Goal: Task Accomplishment & Management: Manage account settings

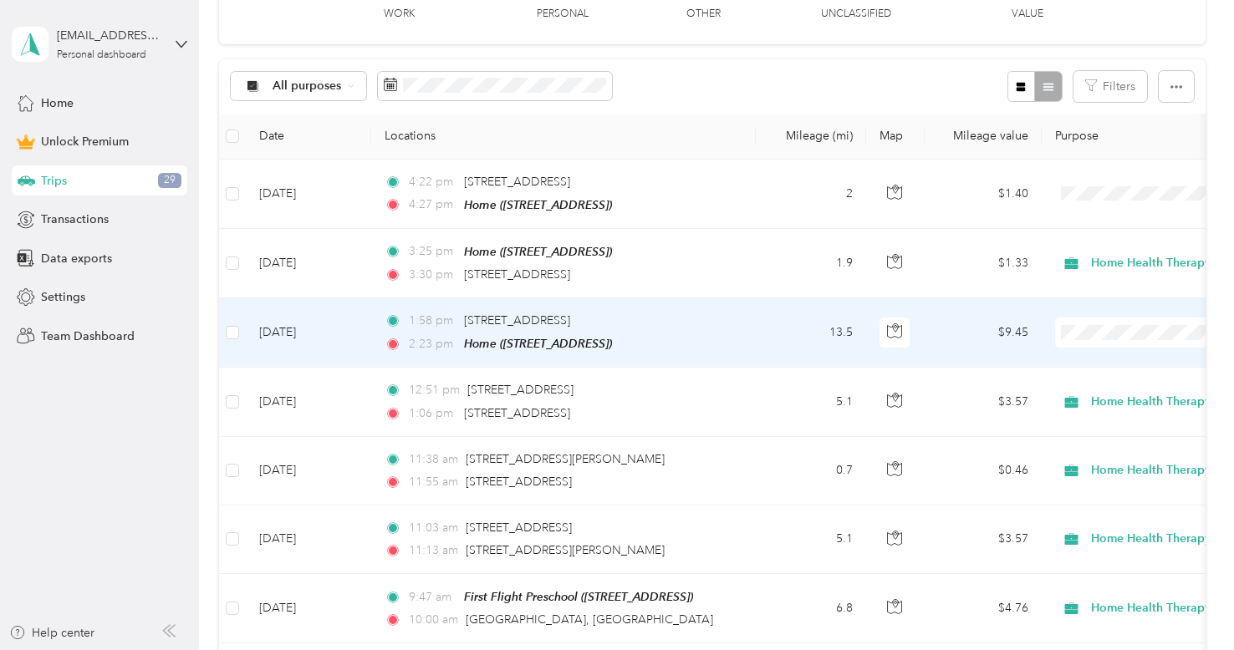
scroll to position [149, 0]
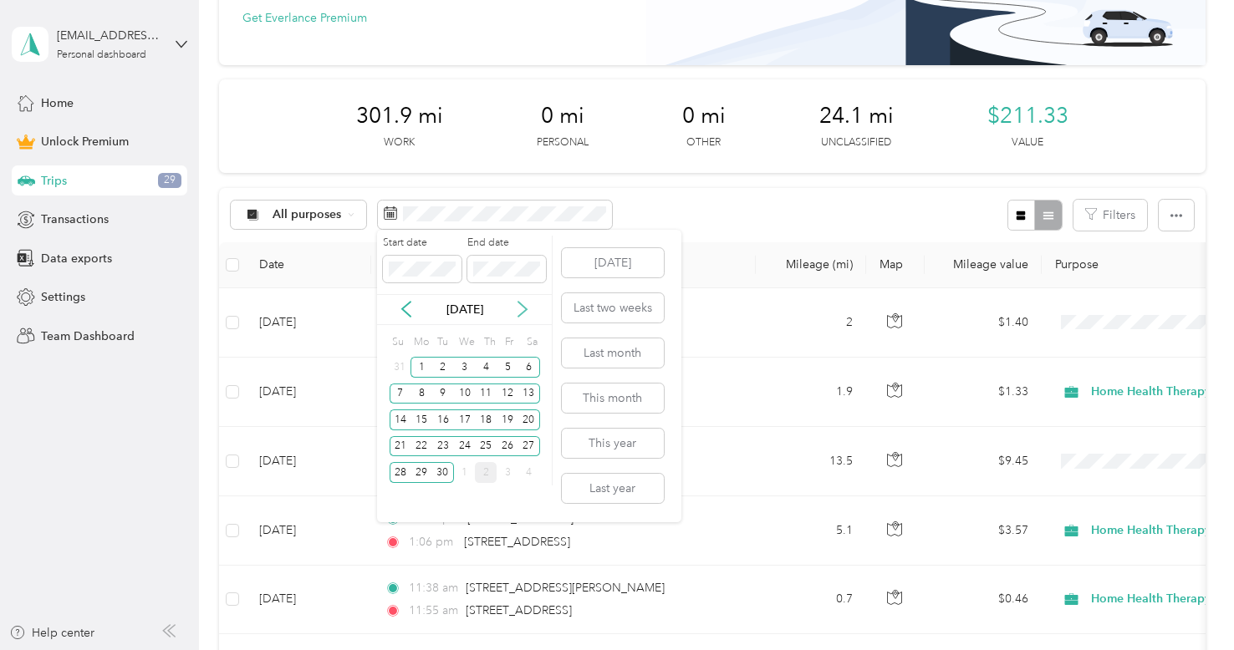
click at [525, 313] on icon at bounding box center [522, 309] width 17 height 17
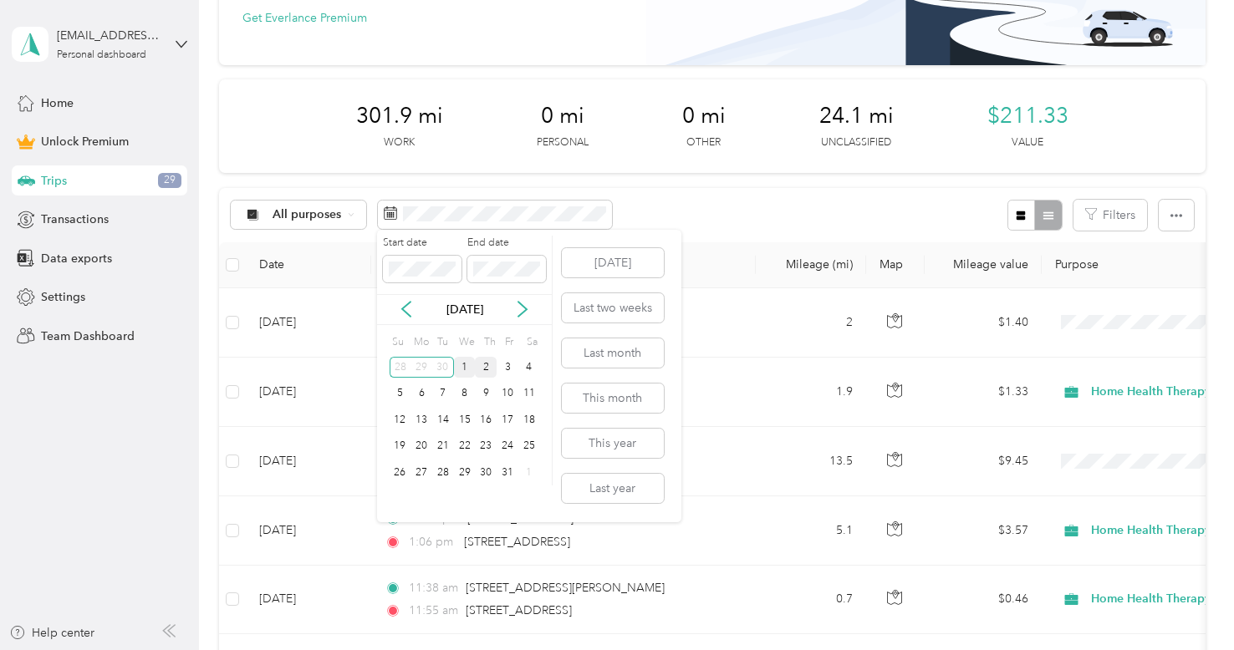
click at [465, 364] on div "1" at bounding box center [465, 367] width 22 height 21
click at [507, 471] on div "31" at bounding box center [508, 472] width 22 height 21
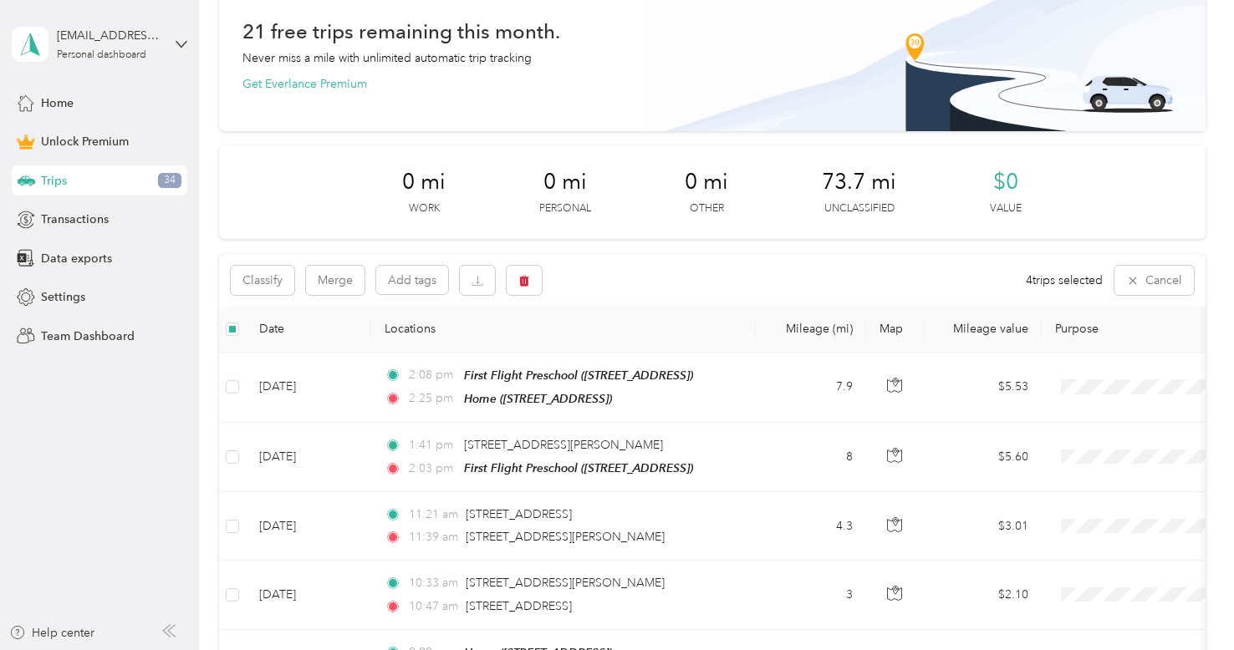
scroll to position [88, 0]
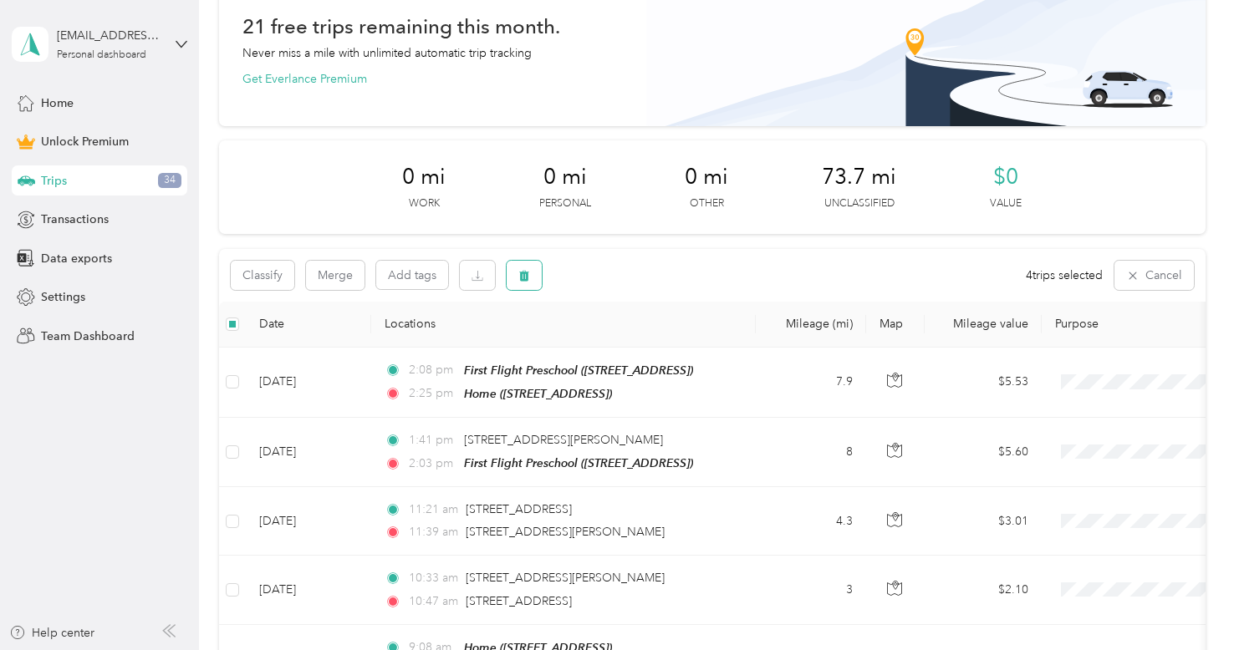
click at [525, 274] on icon "button" at bounding box center [525, 275] width 10 height 11
click at [644, 336] on button "Yes" at bounding box center [649, 344] width 33 height 27
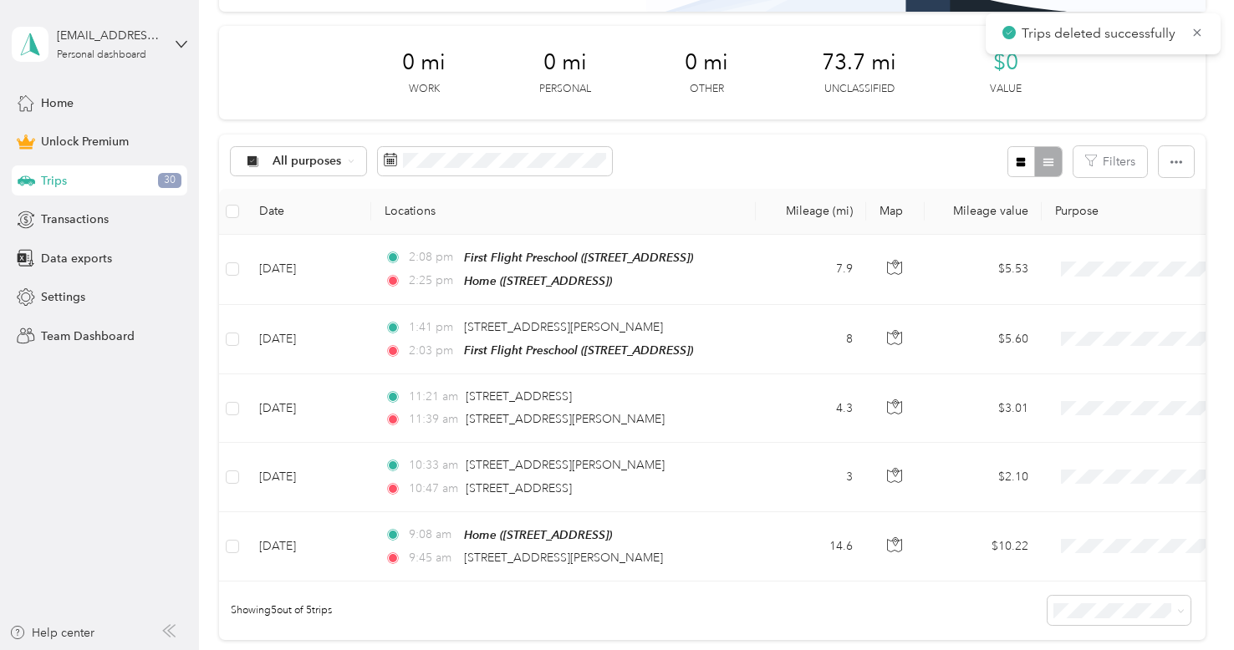
scroll to position [204, 0]
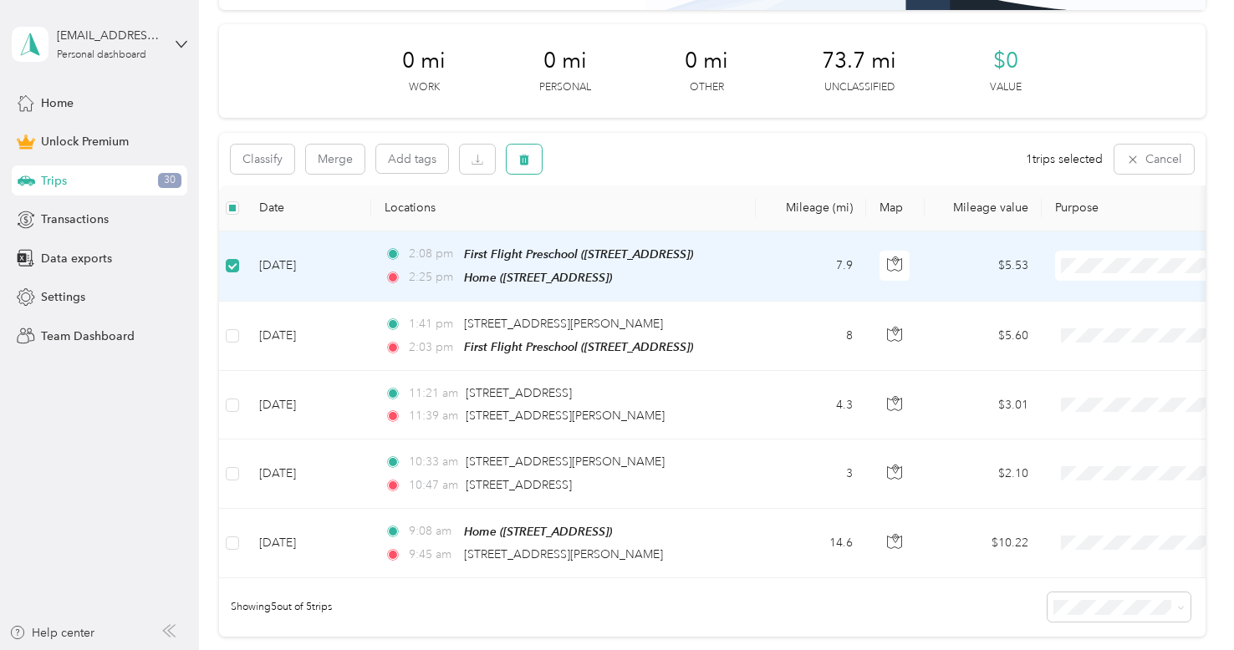
click at [535, 159] on button "button" at bounding box center [524, 159] width 35 height 29
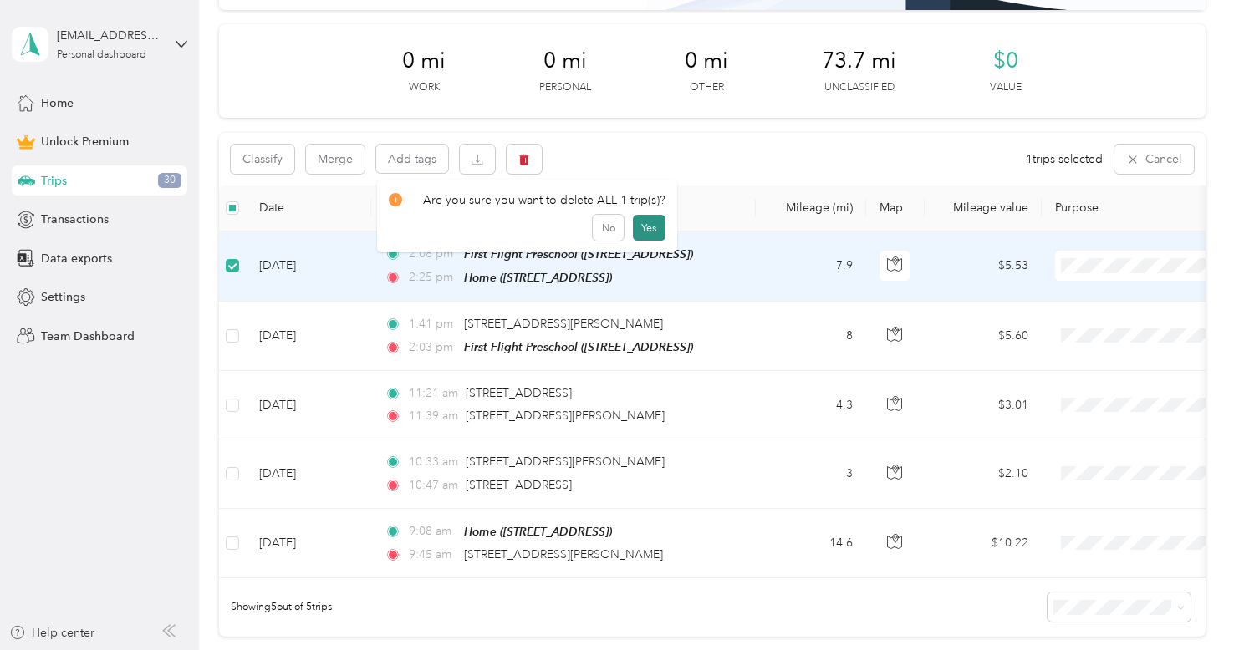
click at [651, 229] on button "Yes" at bounding box center [649, 228] width 33 height 27
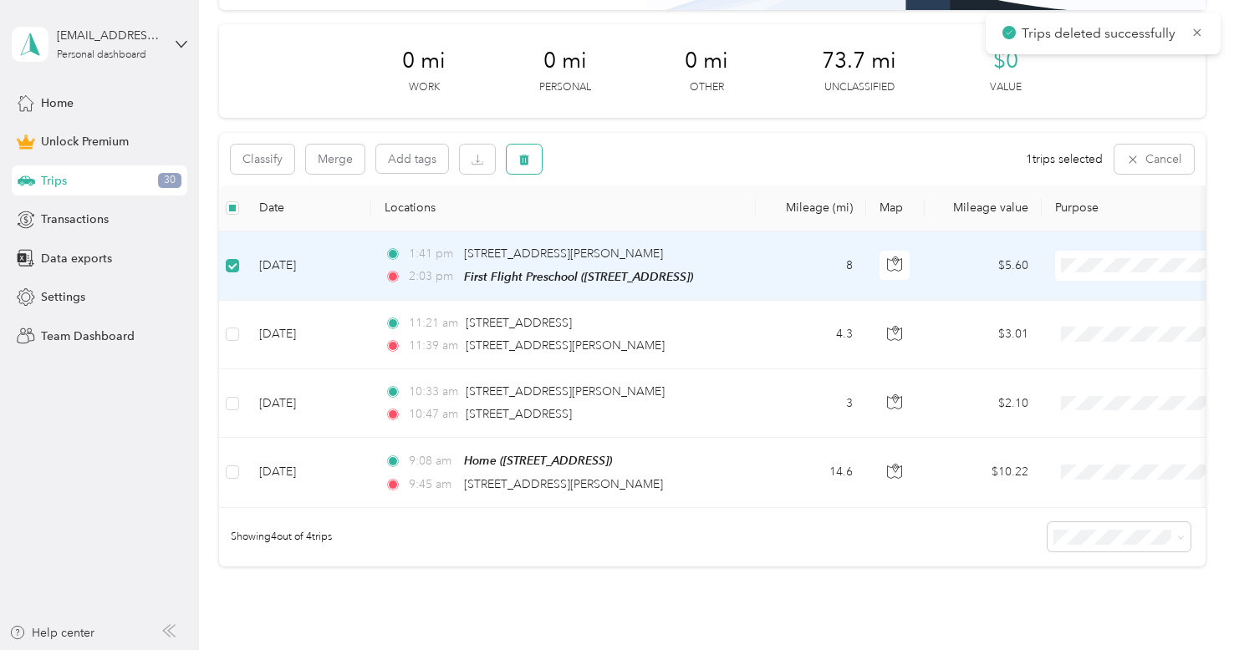
click at [525, 159] on icon "button" at bounding box center [525, 159] width 10 height 11
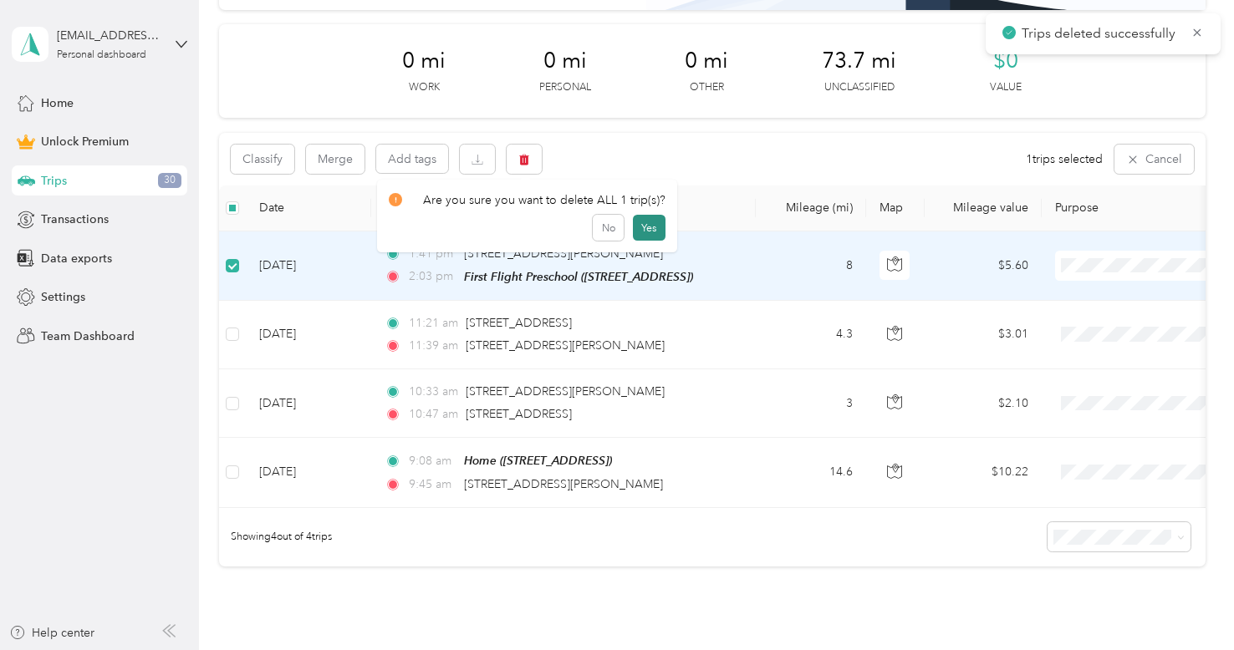
click at [644, 229] on button "Yes" at bounding box center [649, 228] width 33 height 27
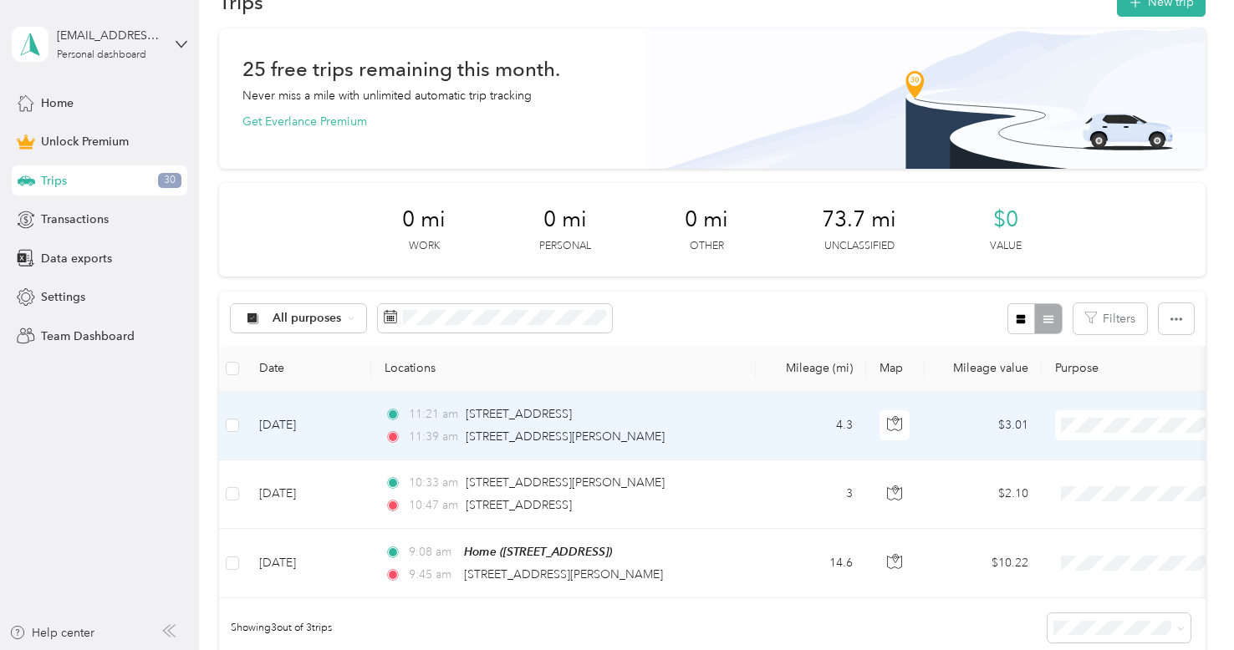
scroll to position [0, 0]
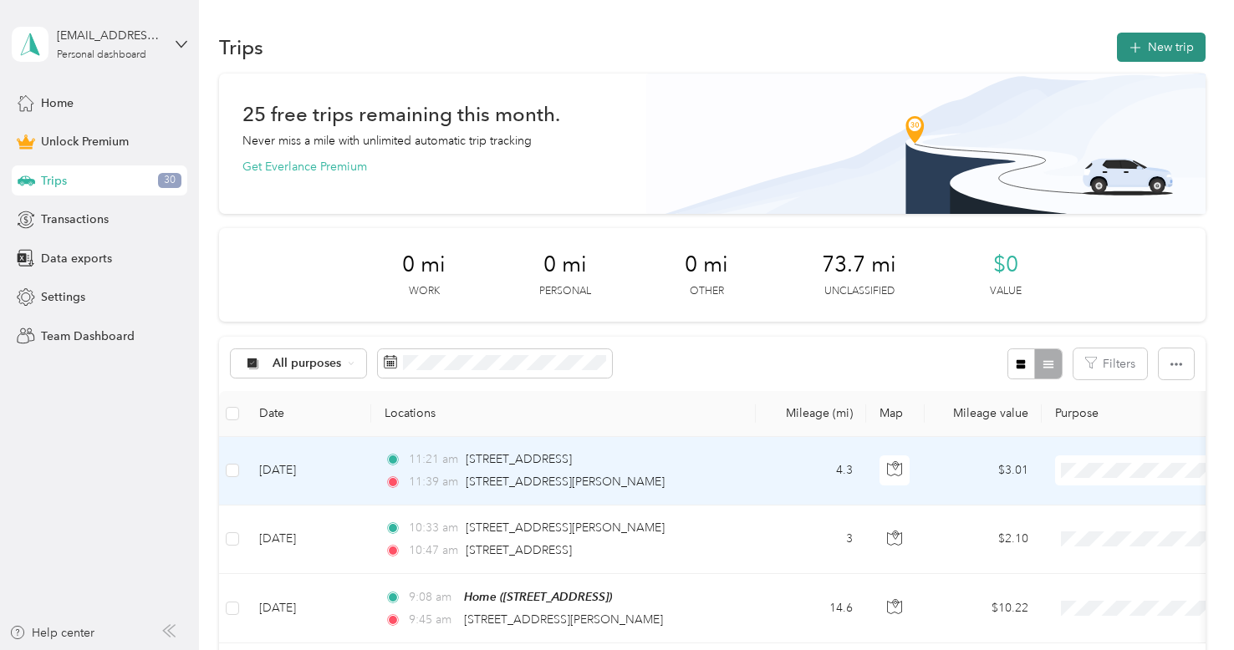
click at [1149, 59] on button "New trip" at bounding box center [1161, 47] width 89 height 29
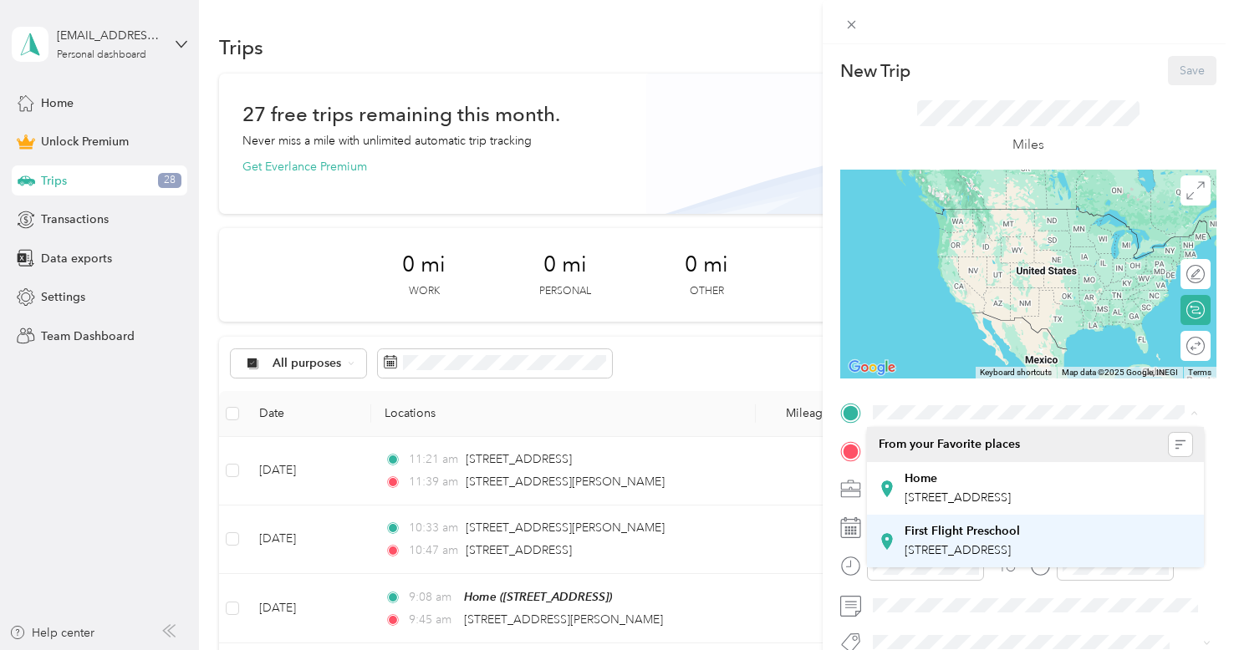
click at [966, 543] on span "[STREET_ADDRESS]" at bounding box center [957, 550] width 106 height 14
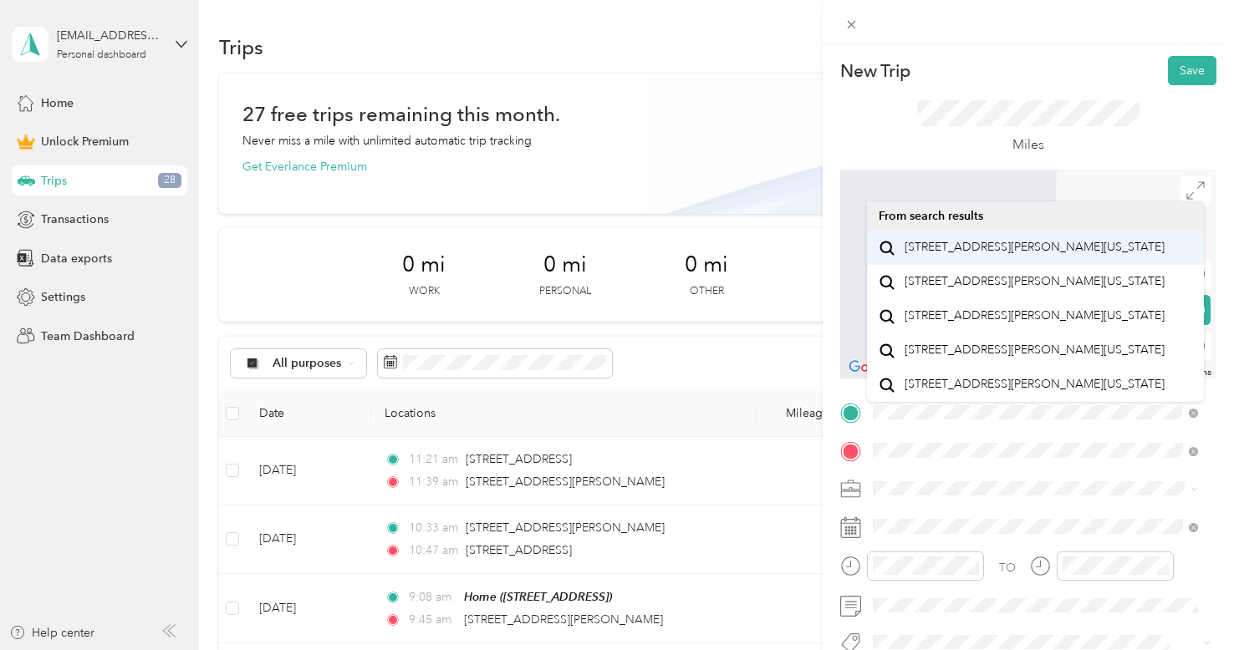
click at [1077, 265] on li "[STREET_ADDRESS][PERSON_NAME][US_STATE]" at bounding box center [1035, 248] width 337 height 34
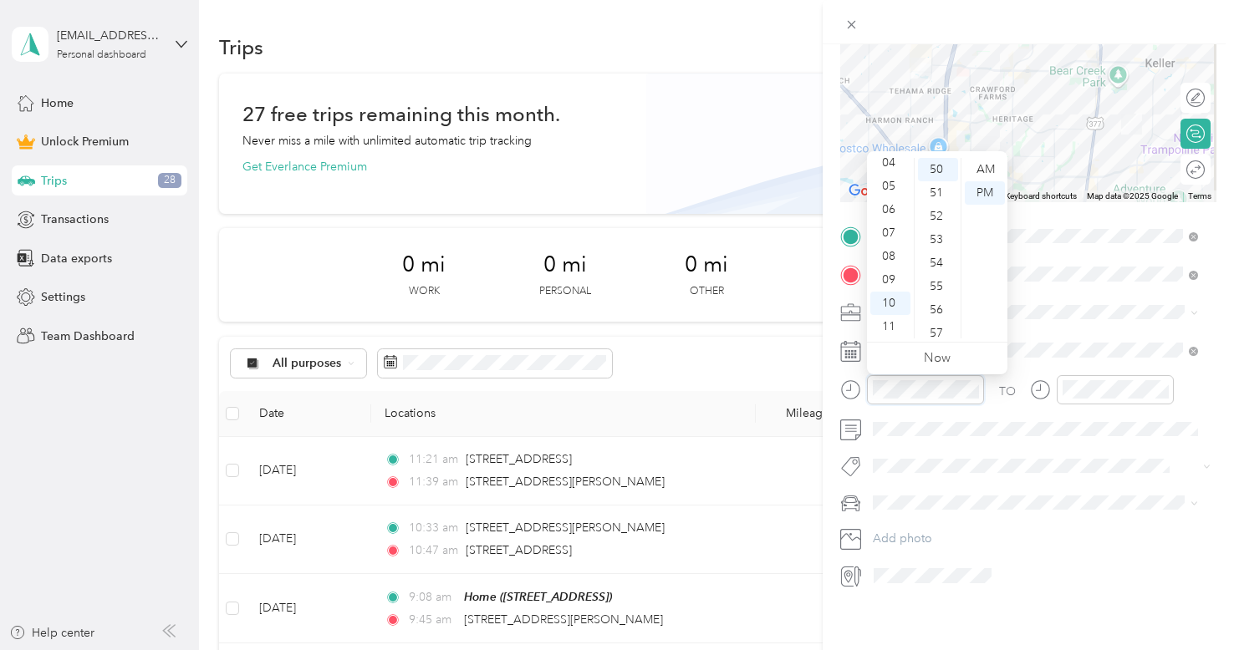
scroll to position [177, 0]
click at [901, 272] on div "09" at bounding box center [890, 276] width 40 height 23
click at [936, 306] on div "56" at bounding box center [938, 306] width 40 height 23
click at [935, 258] on div "30" at bounding box center [938, 258] width 40 height 23
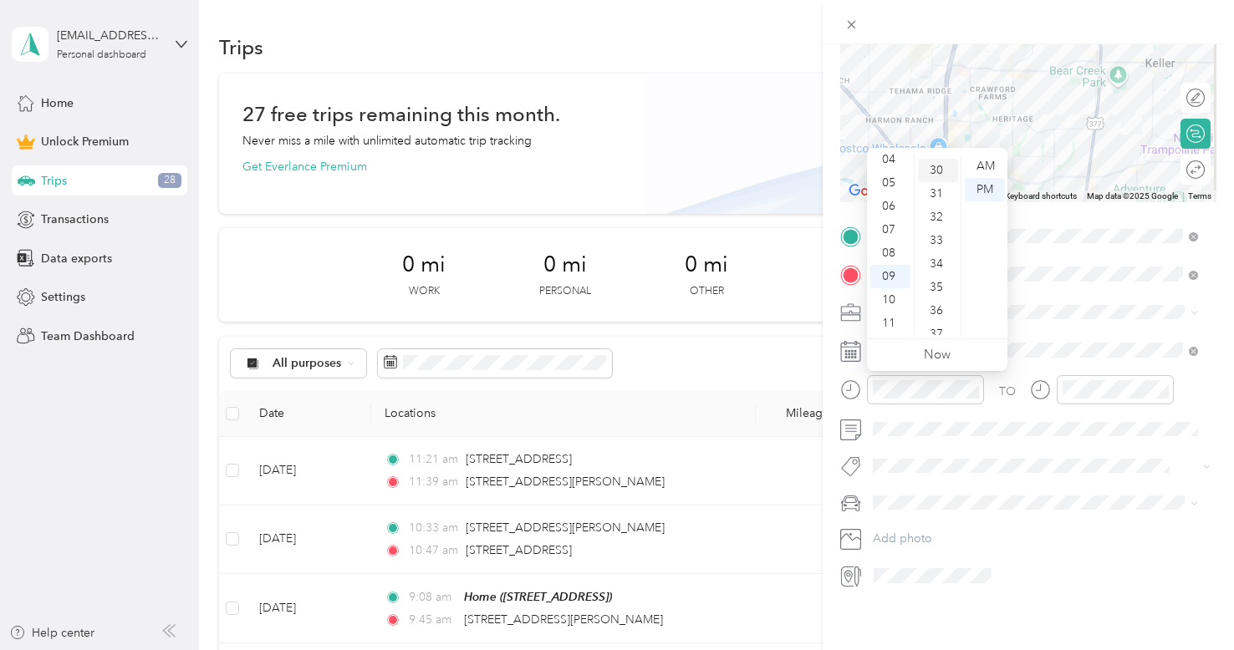
scroll to position [702, 0]
click at [992, 165] on div "AM" at bounding box center [985, 166] width 40 height 23
click at [950, 296] on div "36" at bounding box center [938, 306] width 40 height 23
click at [935, 236] on div "26" at bounding box center [938, 233] width 40 height 23
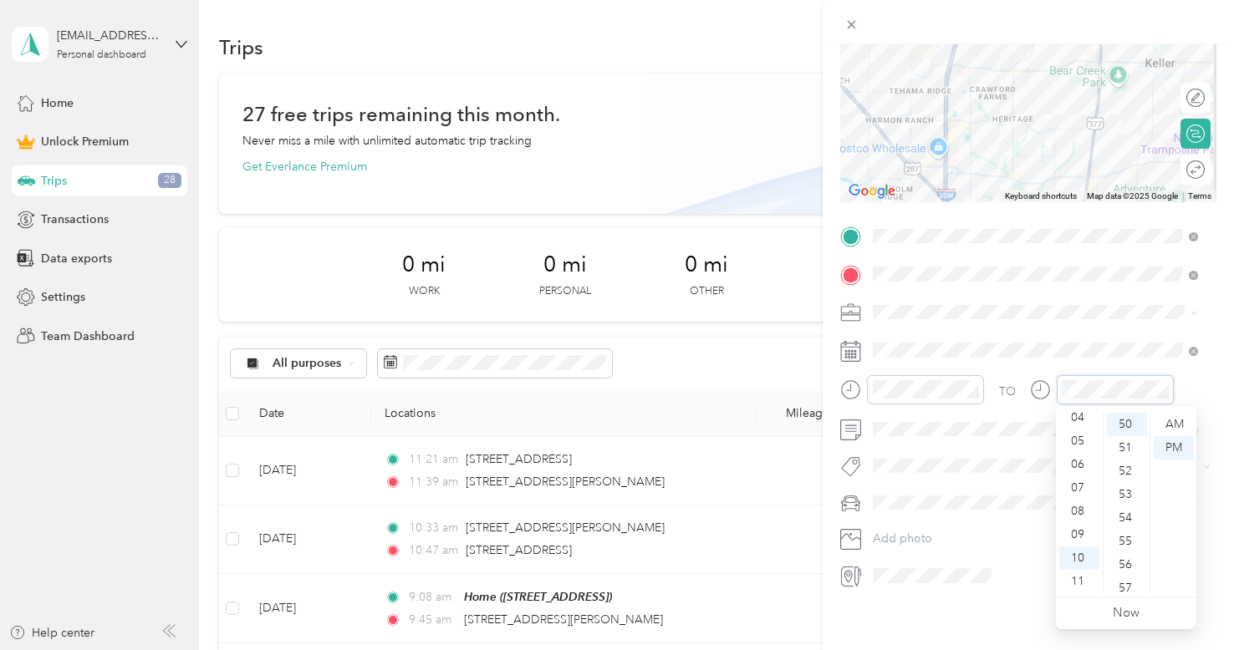
scroll to position [1170, 0]
click at [1077, 534] on div "09" at bounding box center [1079, 534] width 40 height 23
click at [1128, 441] on div "45" at bounding box center [1127, 438] width 40 height 23
click at [1175, 429] on div "AM" at bounding box center [1174, 424] width 40 height 23
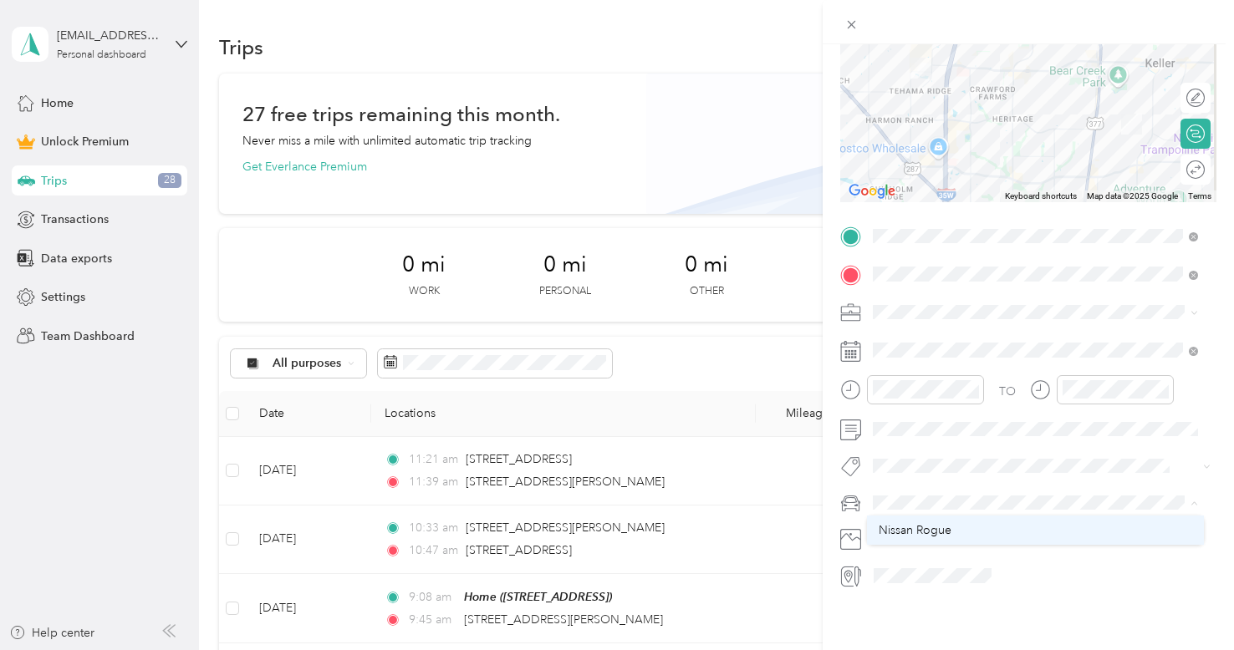
click at [948, 539] on div "Nissan Rogue" at bounding box center [1035, 531] width 313 height 18
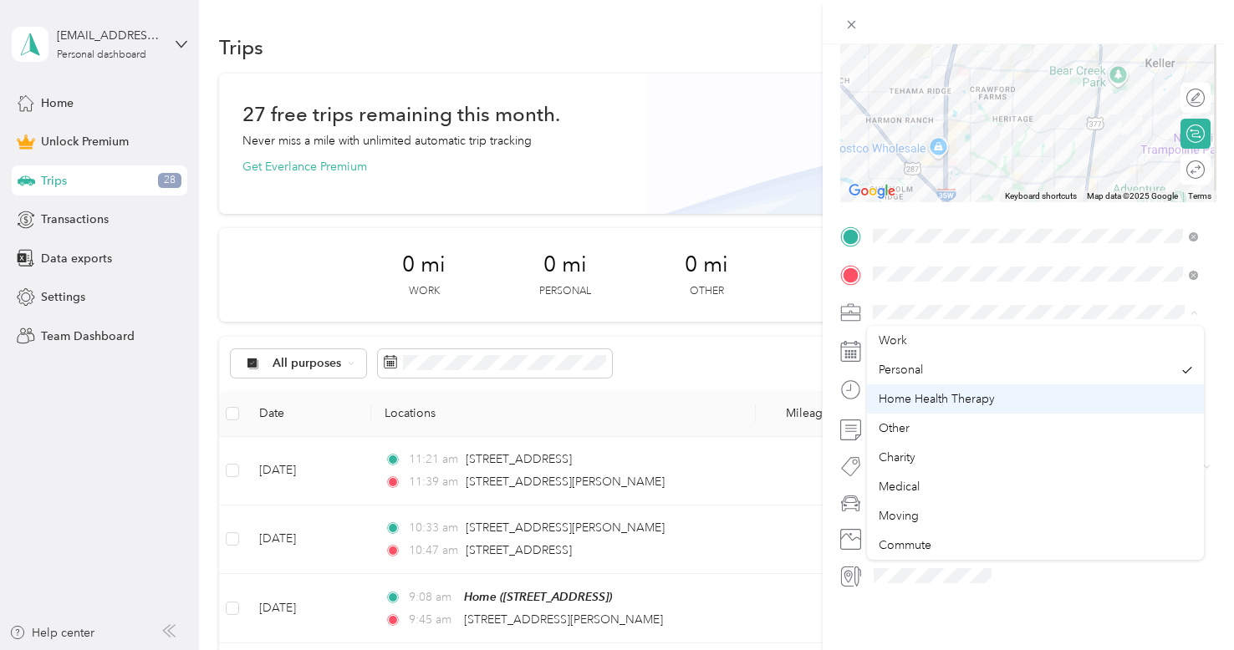
click at [970, 400] on span "Home Health Therapy" at bounding box center [937, 399] width 116 height 14
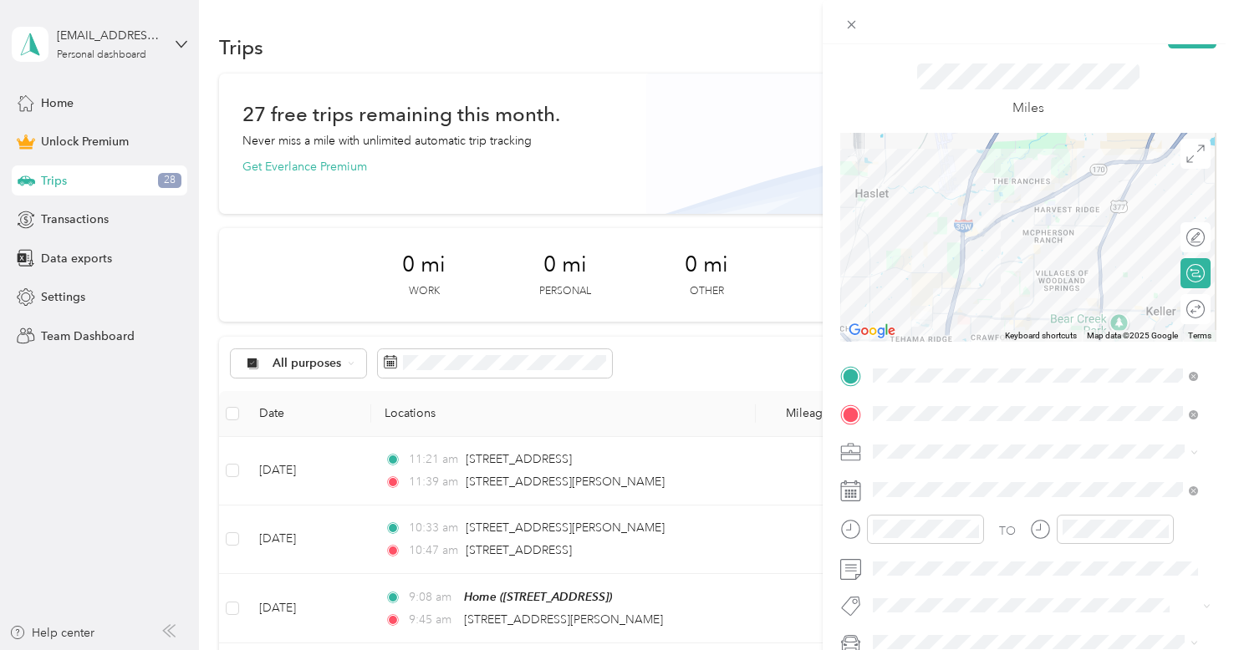
scroll to position [0, 0]
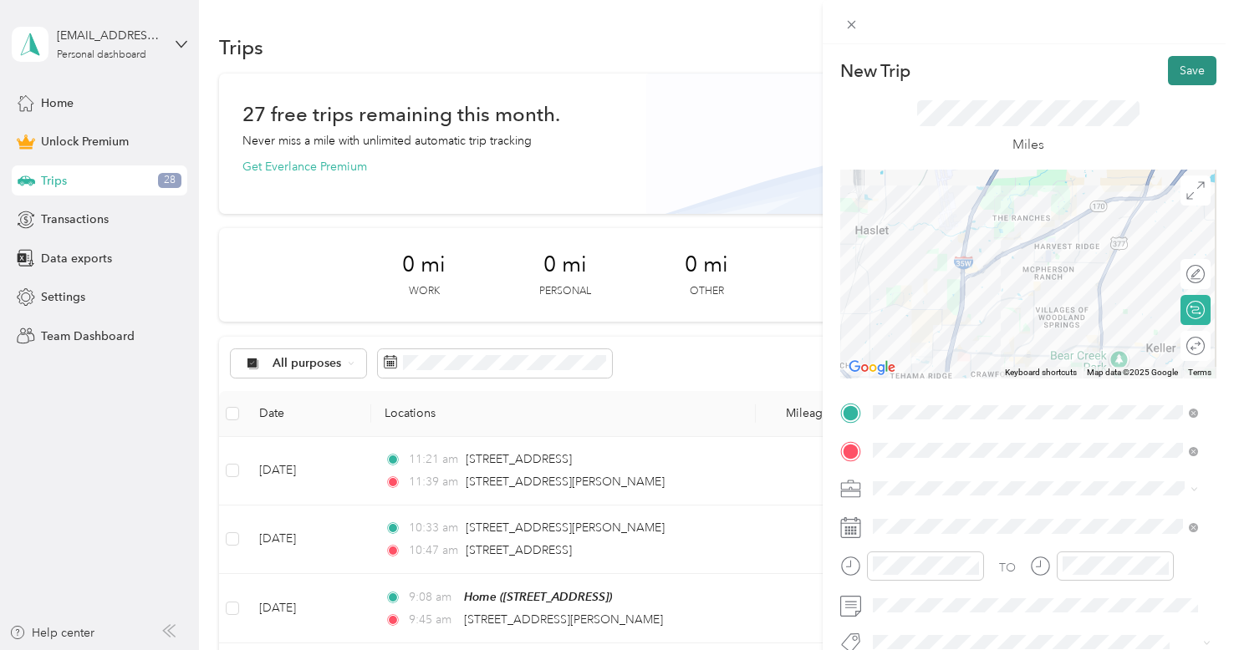
click at [1175, 67] on button "Save" at bounding box center [1192, 70] width 48 height 29
